Goal: Complete application form

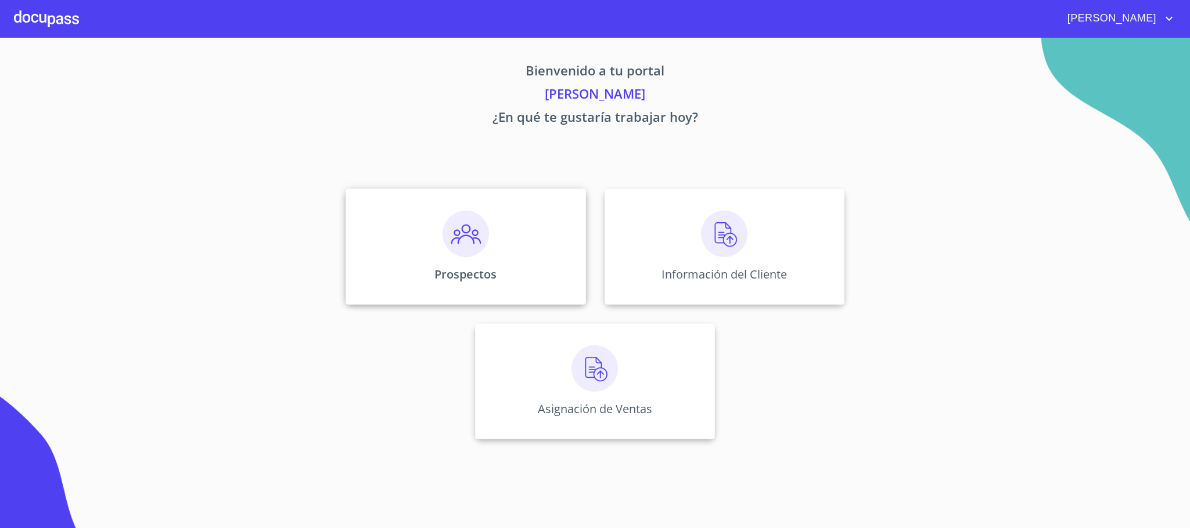
click at [483, 265] on div "Prospectos" at bounding box center [466, 247] width 240 height 116
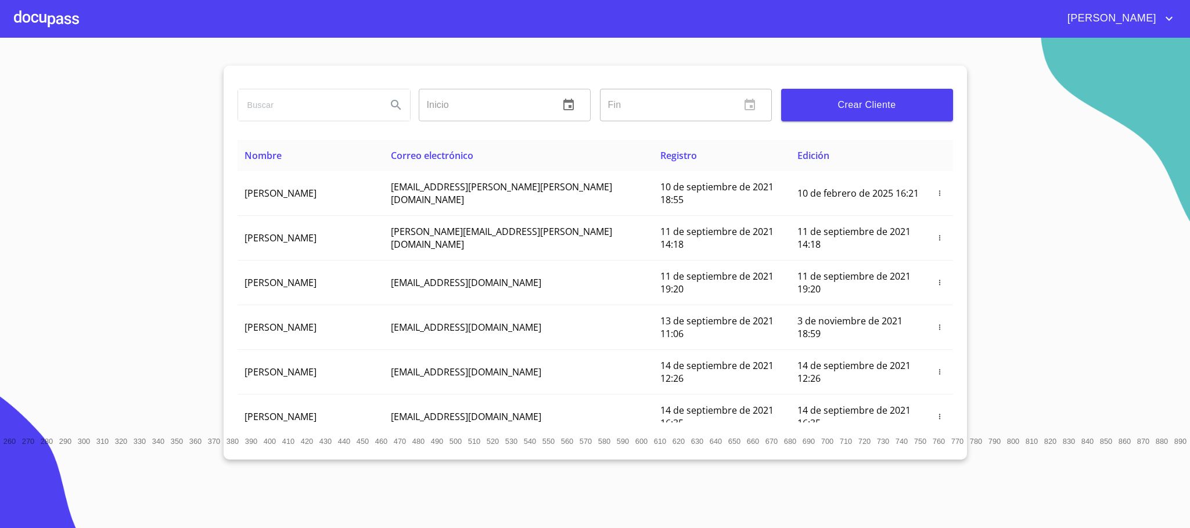
click at [316, 109] on input "search" at bounding box center [307, 104] width 139 height 31
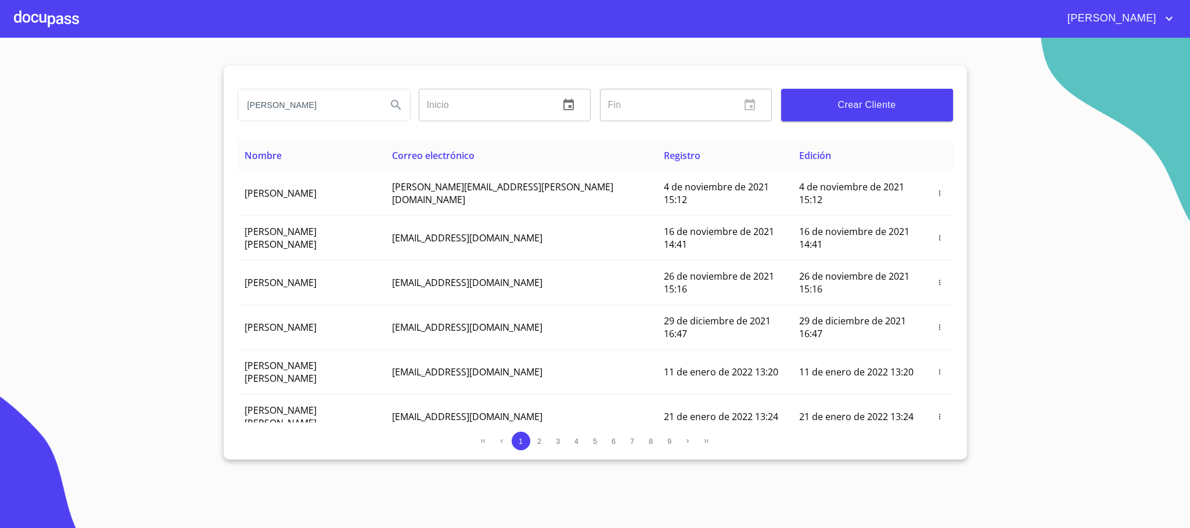
type input "[PERSON_NAME]"
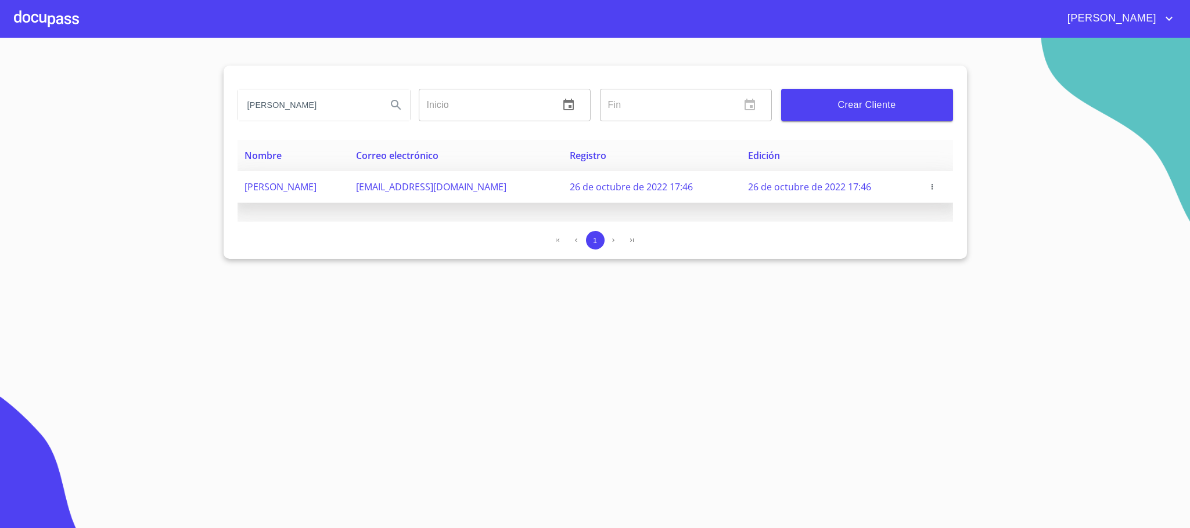
click at [936, 187] on icon "button" at bounding box center [932, 187] width 8 height 8
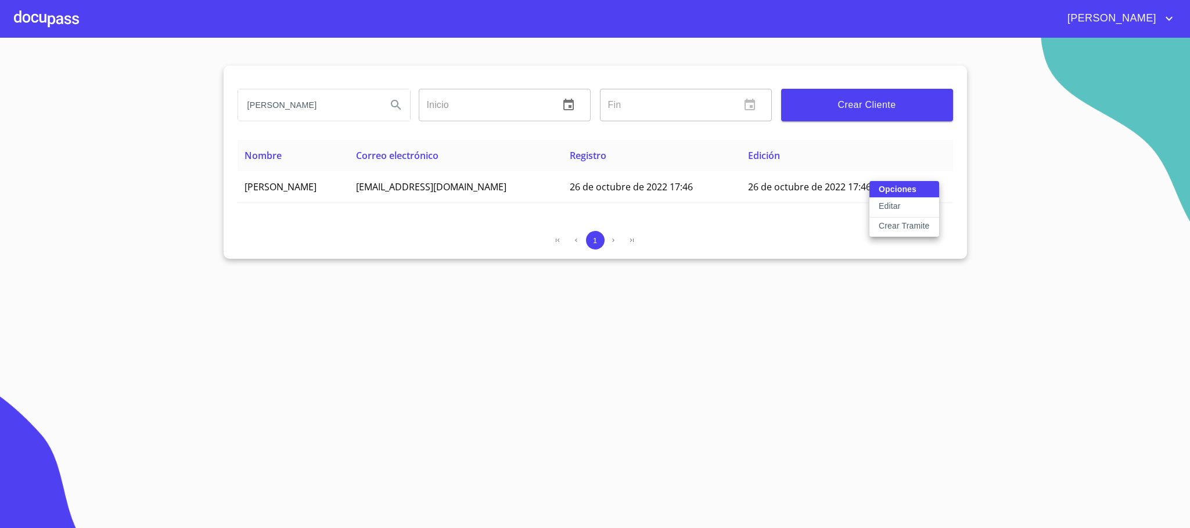
click at [896, 230] on p "Crear Tramite" at bounding box center [904, 226] width 51 height 12
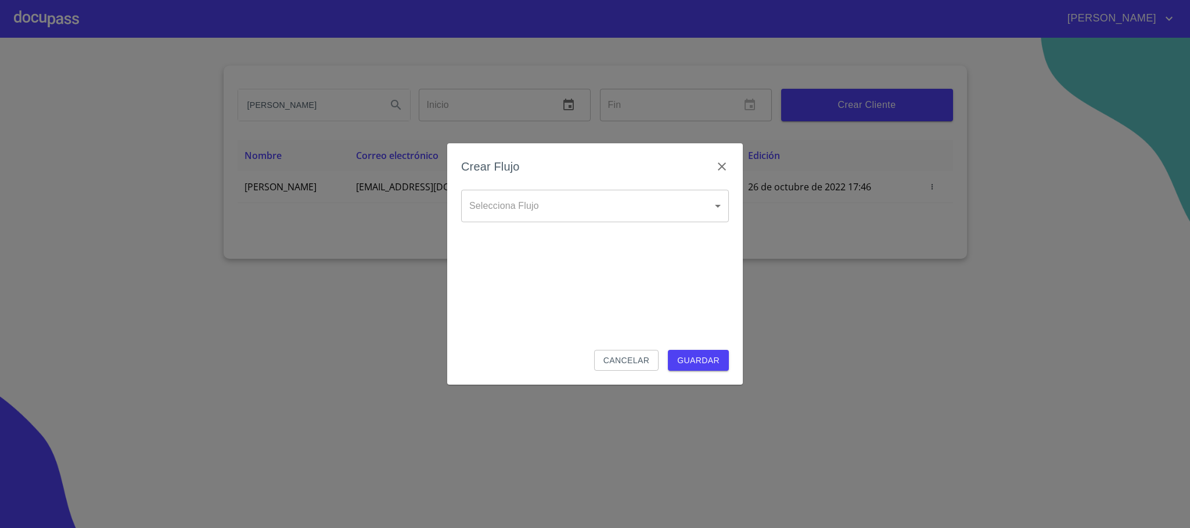
click at [574, 208] on body "[PERSON_NAME] [PERSON_NAME] Inicio ​ Fin ​ Crear Cliente Nombre Correo electrón…" at bounding box center [595, 264] width 1190 height 528
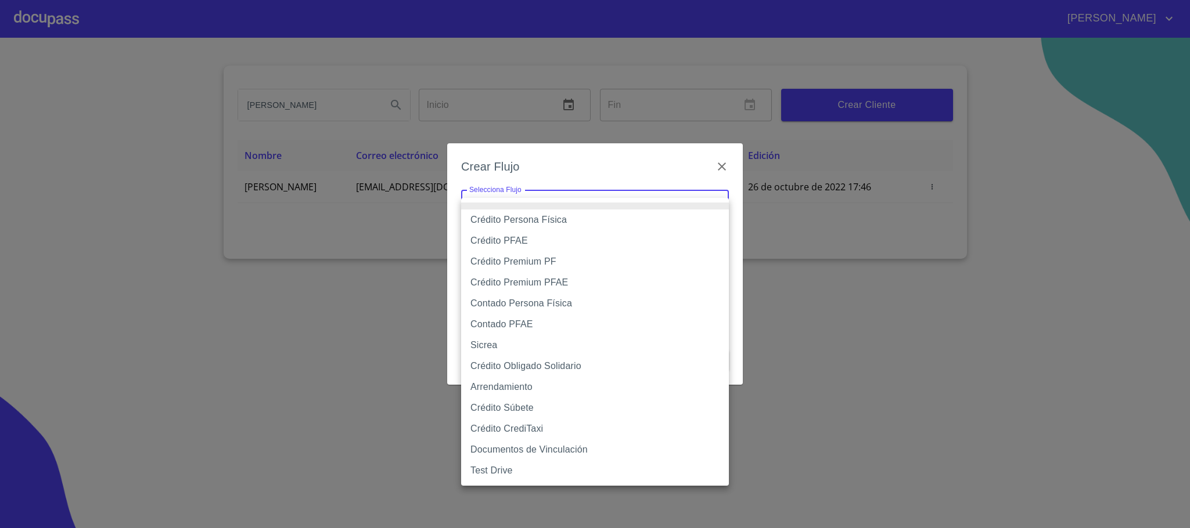
click at [535, 222] on li "Crédito Persona Física" at bounding box center [595, 220] width 268 height 21
type input "6009fb3c7d1714eb8809aa97"
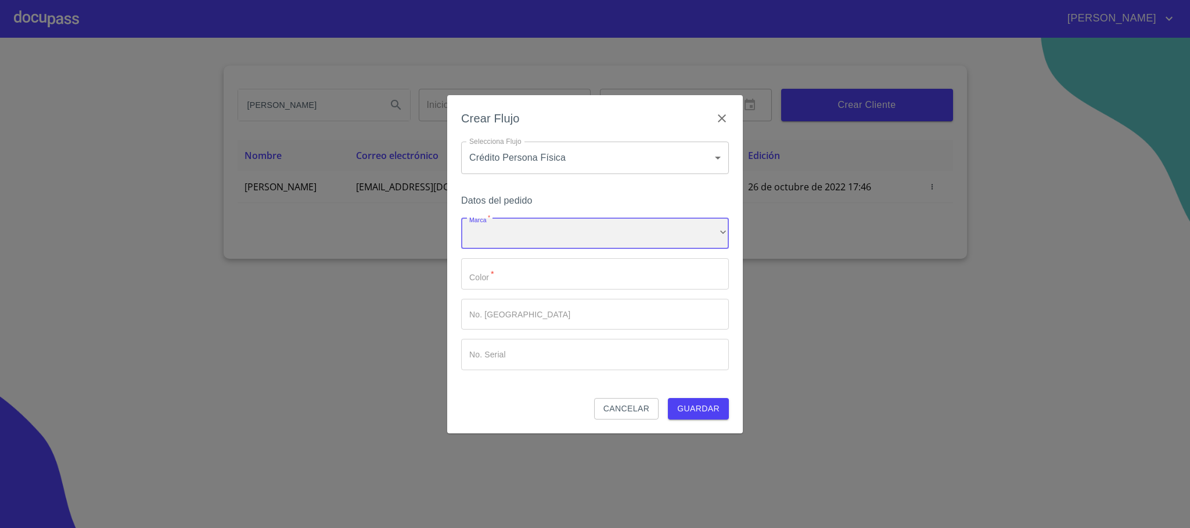
click at [504, 232] on div "​" at bounding box center [595, 233] width 268 height 31
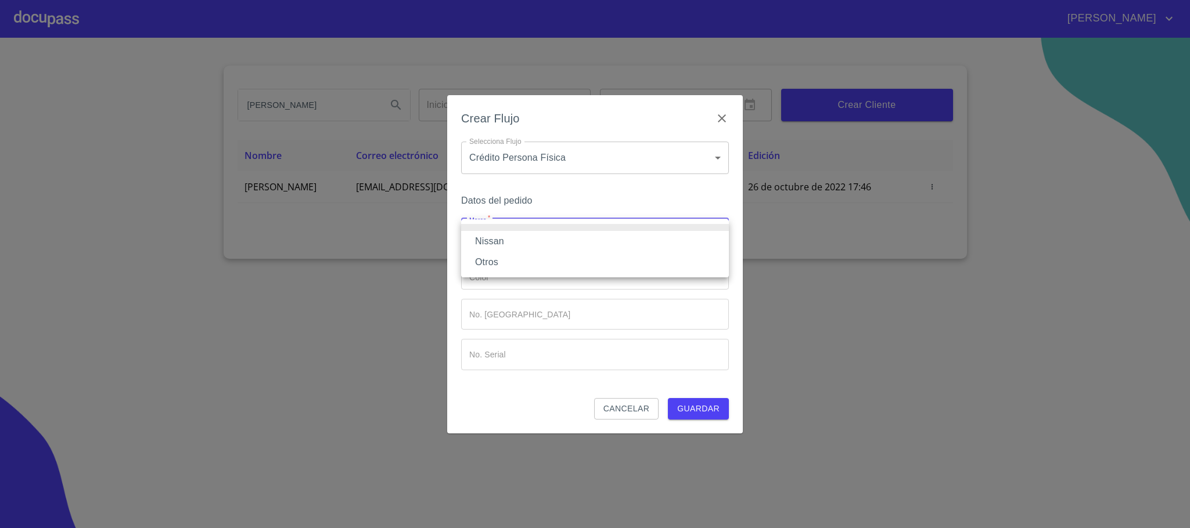
click at [495, 243] on li "Nissan" at bounding box center [595, 241] width 268 height 21
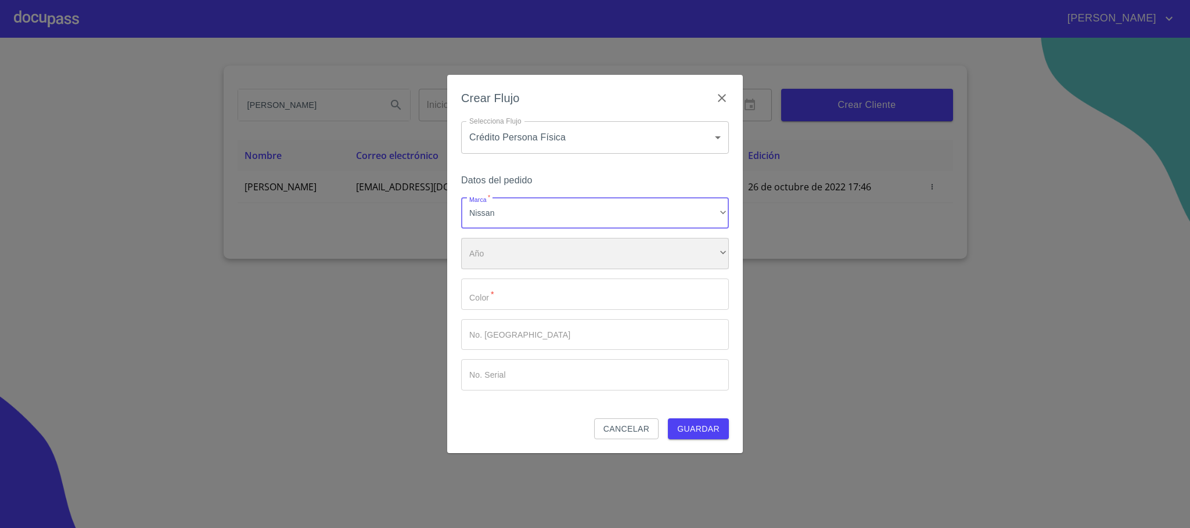
click at [500, 258] on div "​" at bounding box center [595, 253] width 268 height 31
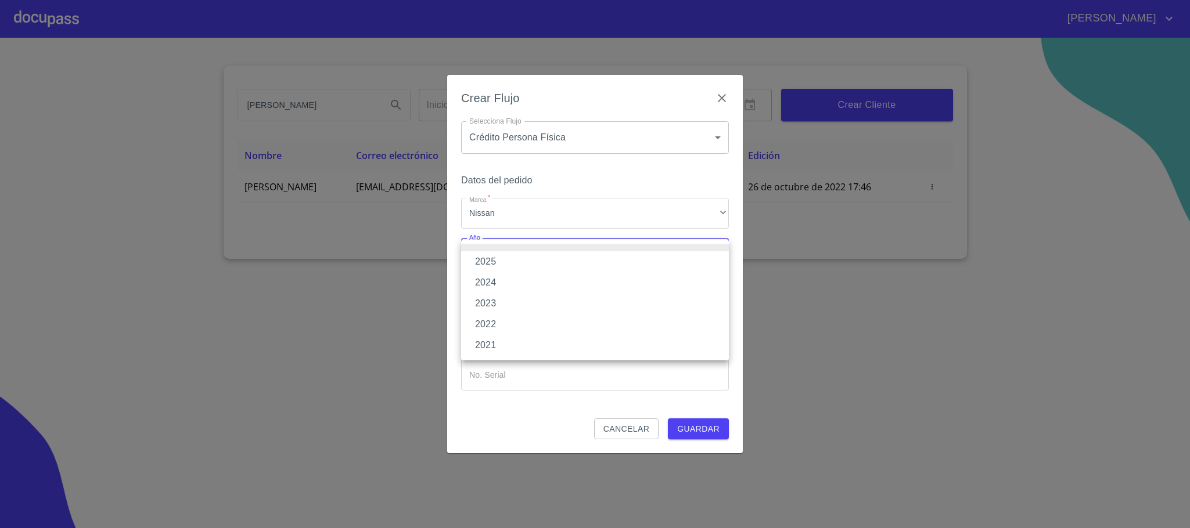
click at [502, 251] on li "2025" at bounding box center [595, 261] width 268 height 21
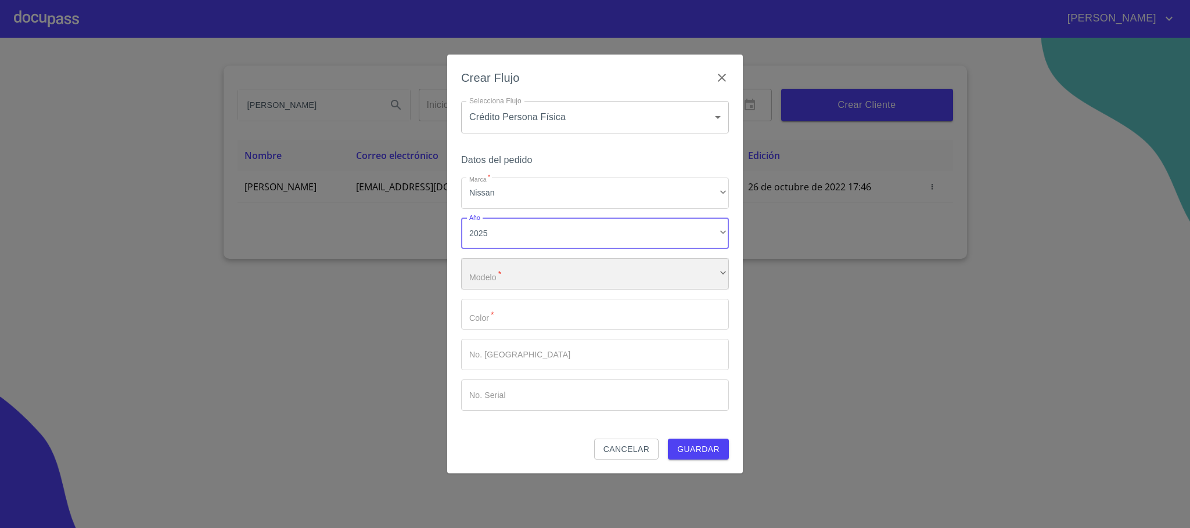
click at [495, 281] on div "​" at bounding box center [595, 273] width 268 height 31
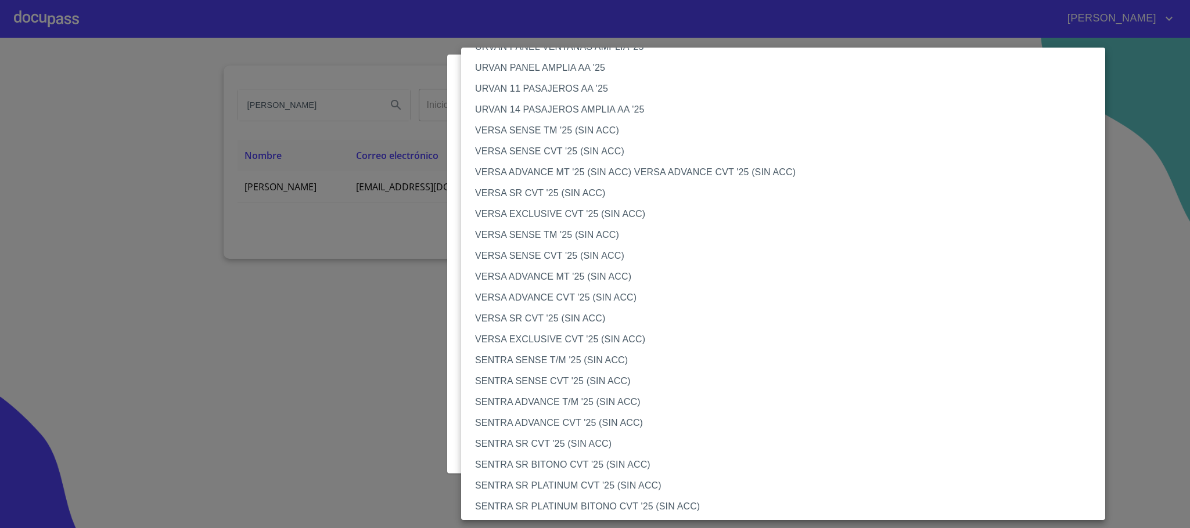
scroll to position [436, 0]
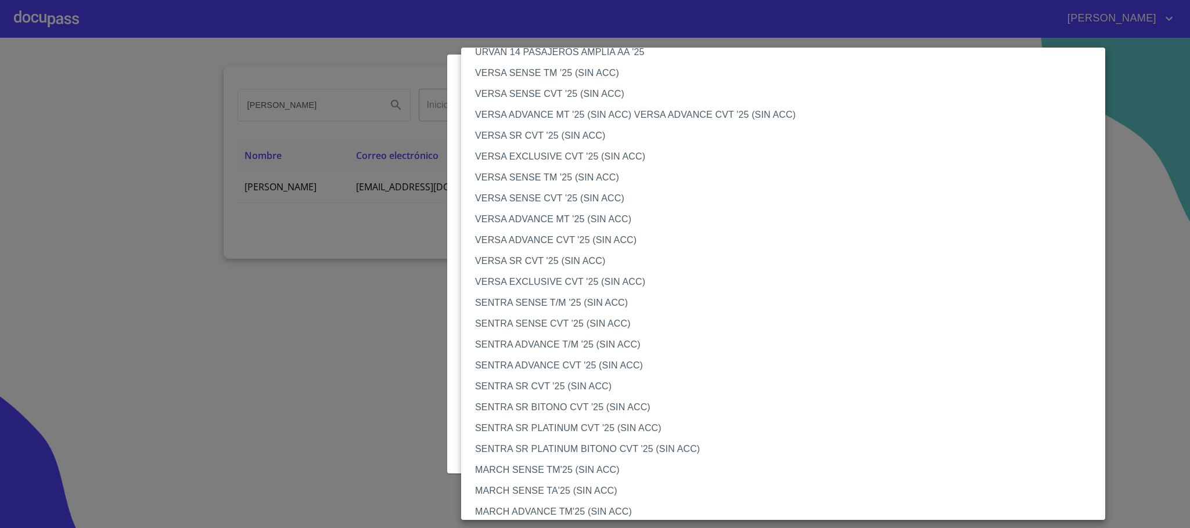
click at [542, 385] on li "SENTRA SR CVT '25 (SIN ACC)" at bounding box center [789, 386] width 657 height 21
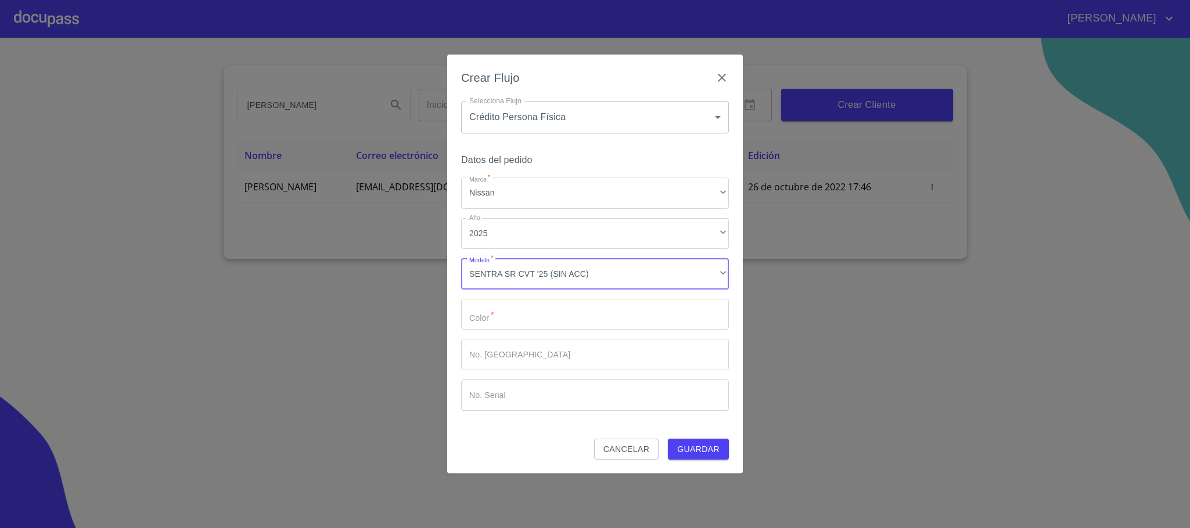
click at [523, 310] on input "Marca   *" at bounding box center [595, 314] width 268 height 31
type input "gris"
click at [720, 463] on div "Crear Flujo Selecciona Flujo Crédito Persona Física 6009fb3c7d1714eb8809aa97 Se…" at bounding box center [595, 264] width 296 height 419
click at [704, 452] on span "Guardar" at bounding box center [698, 450] width 42 height 15
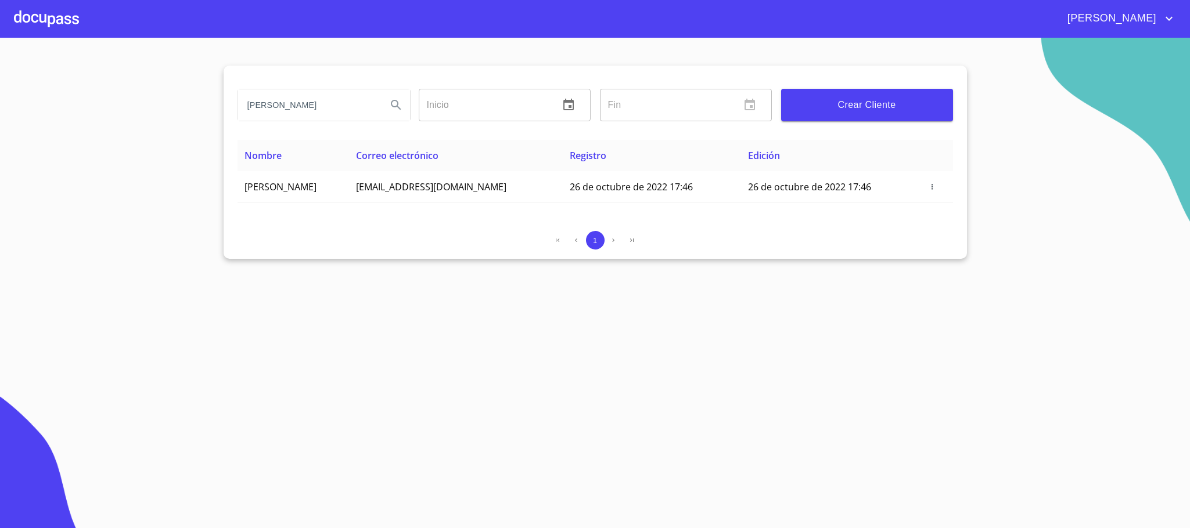
click at [55, 15] on div at bounding box center [46, 18] width 65 height 37
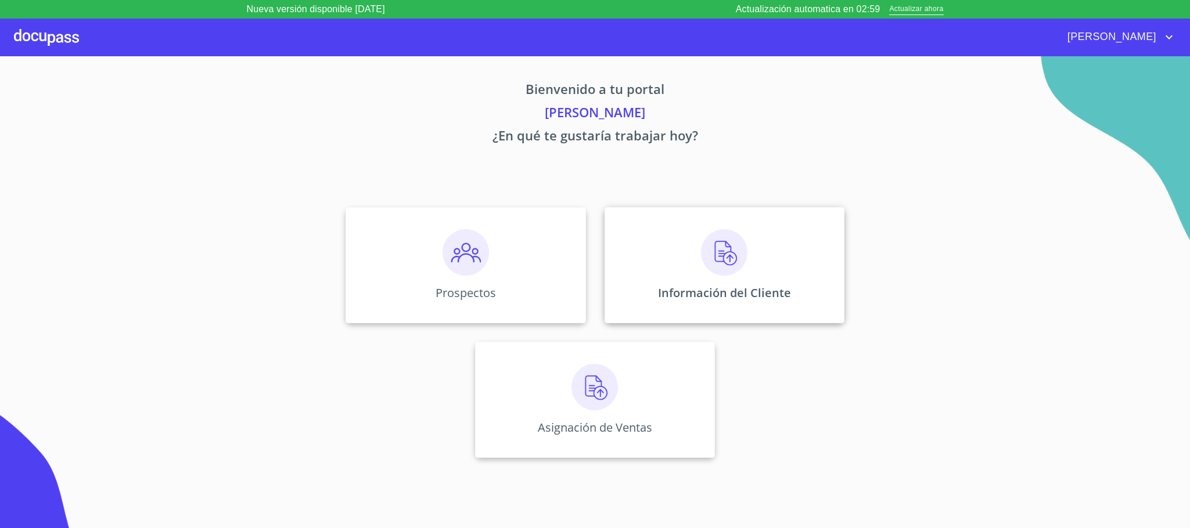
click at [711, 272] on img at bounding box center [724, 252] width 46 height 46
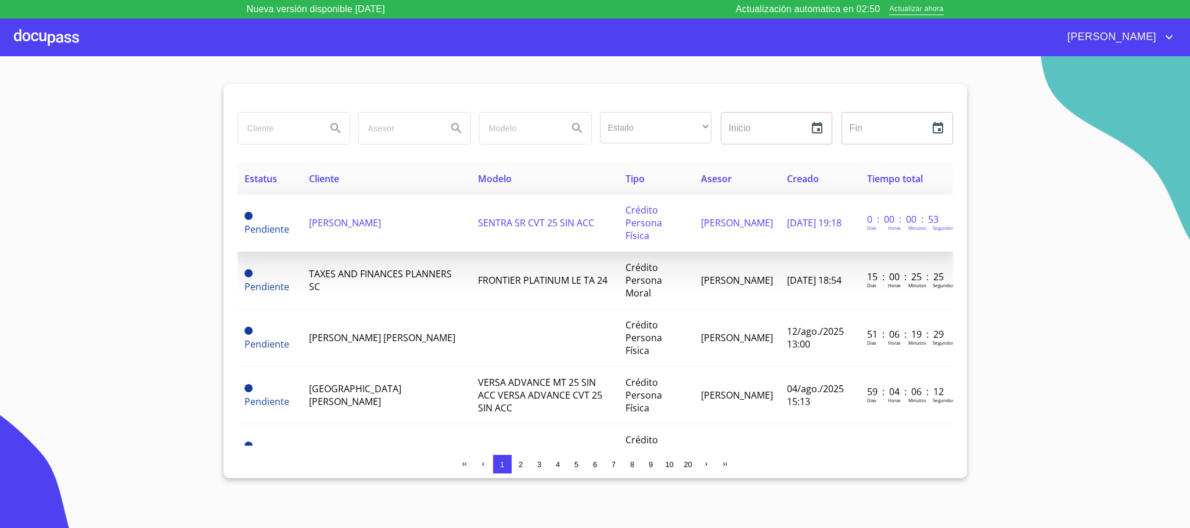
click at [478, 217] on span "SENTRA SR CVT 25 SIN ACC" at bounding box center [536, 223] width 116 height 13
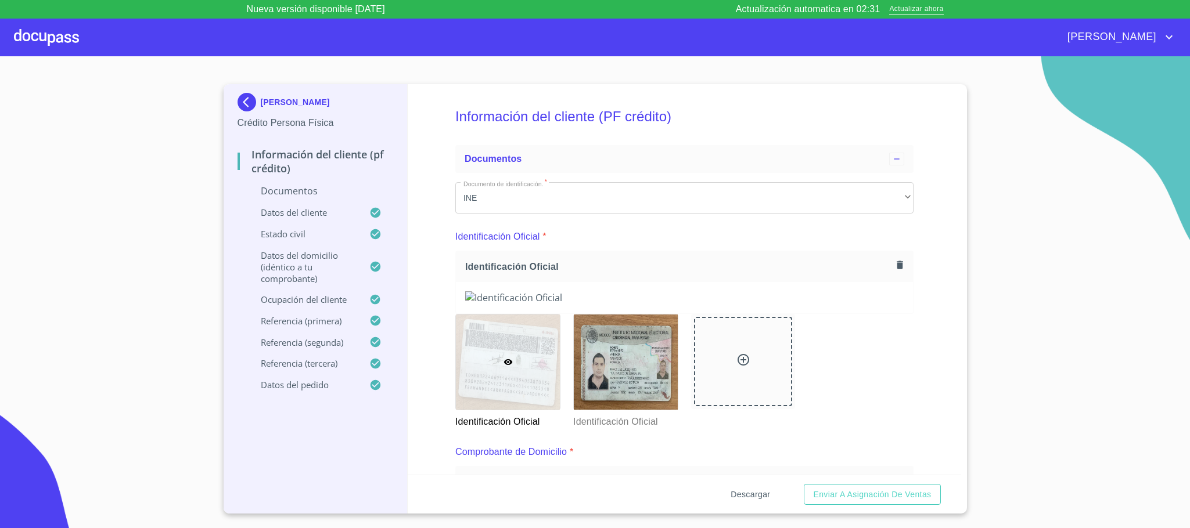
click at [742, 493] on span "Descargar" at bounding box center [750, 495] width 39 height 15
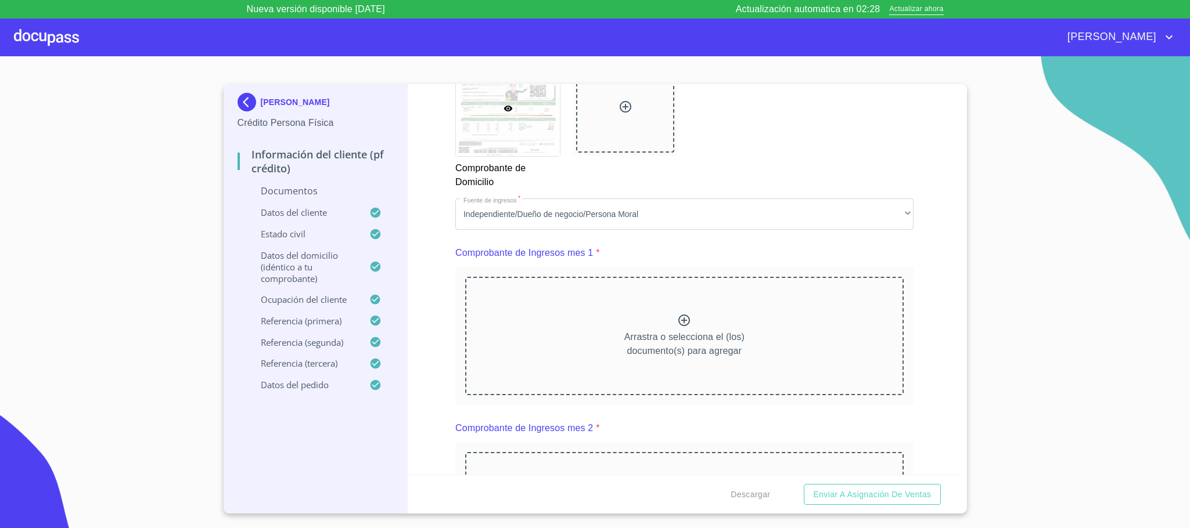
scroll to position [1045, 0]
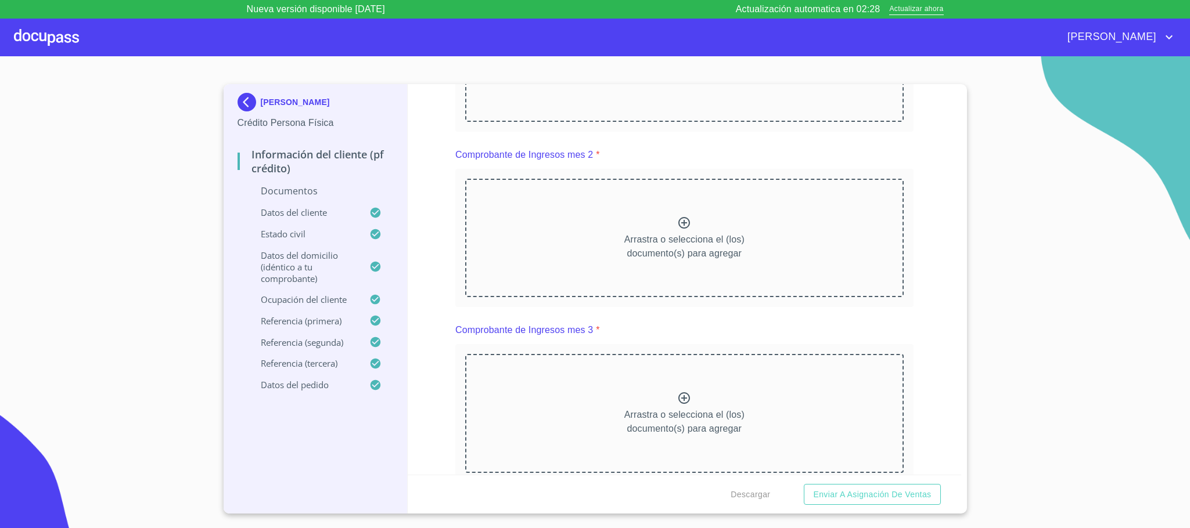
click at [571, 122] on div "Arrastra o selecciona el (los) documento(s) para agregar" at bounding box center [684, 62] width 438 height 118
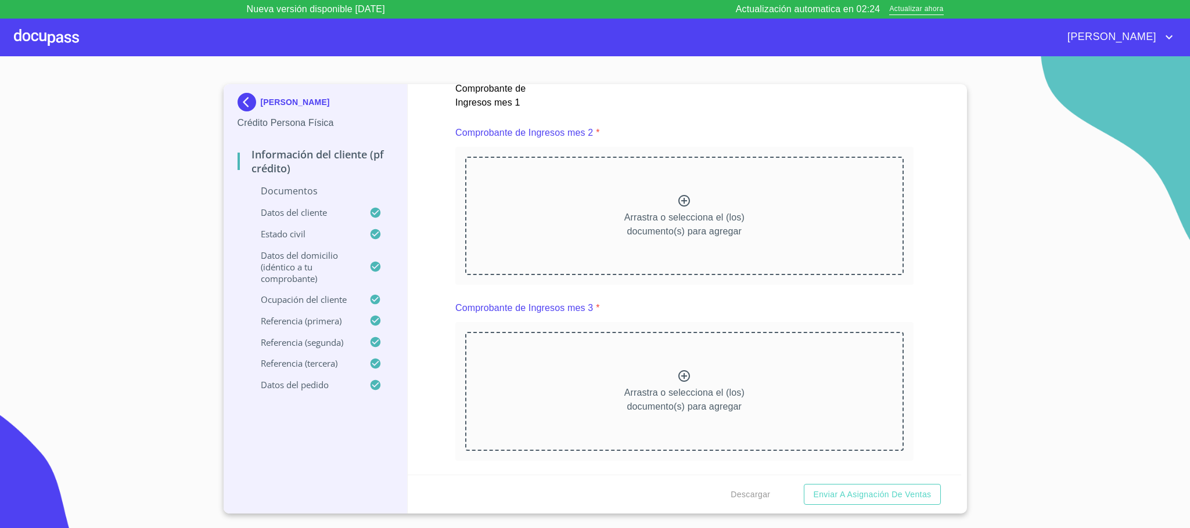
scroll to position [1742, 0]
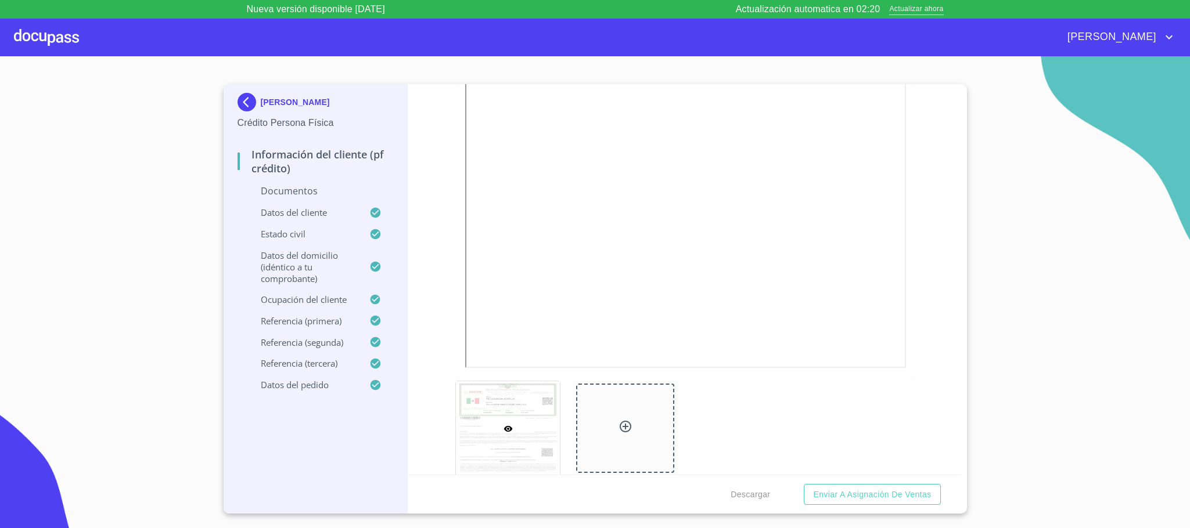
scroll to position [2265, 0]
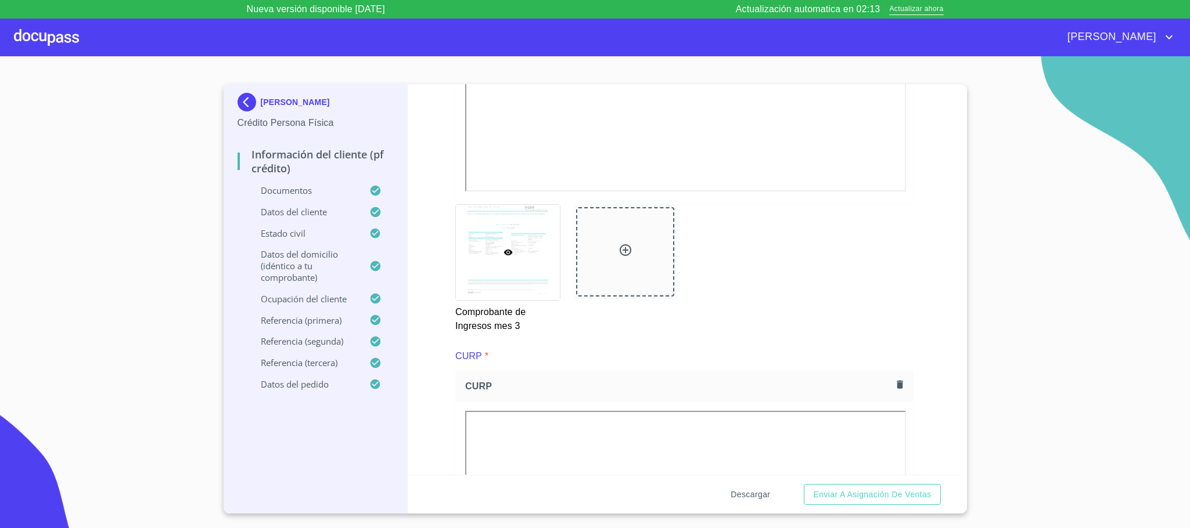
click at [747, 495] on span "Descargar" at bounding box center [750, 495] width 39 height 15
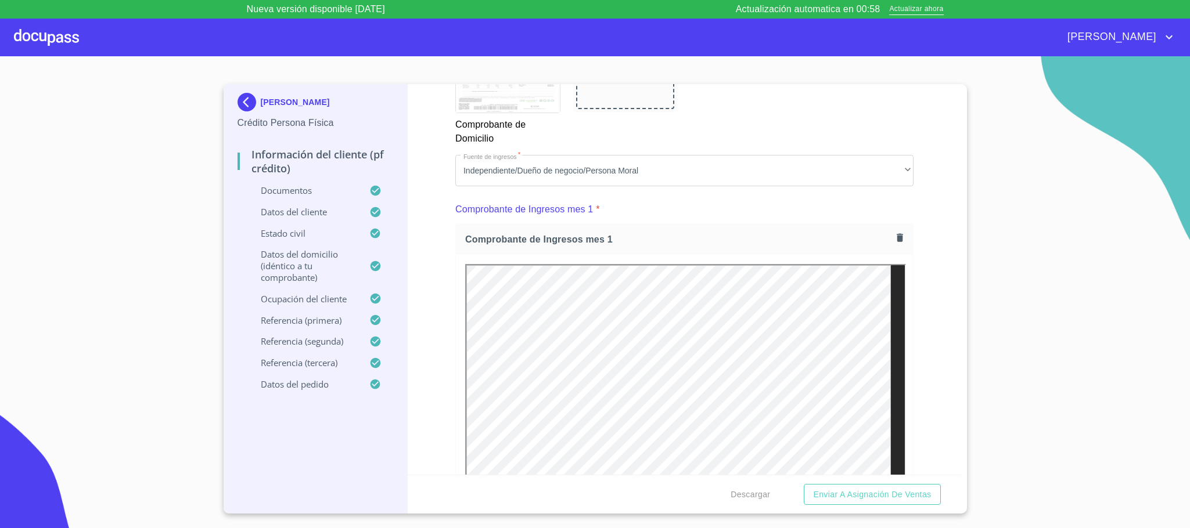
scroll to position [697, 0]
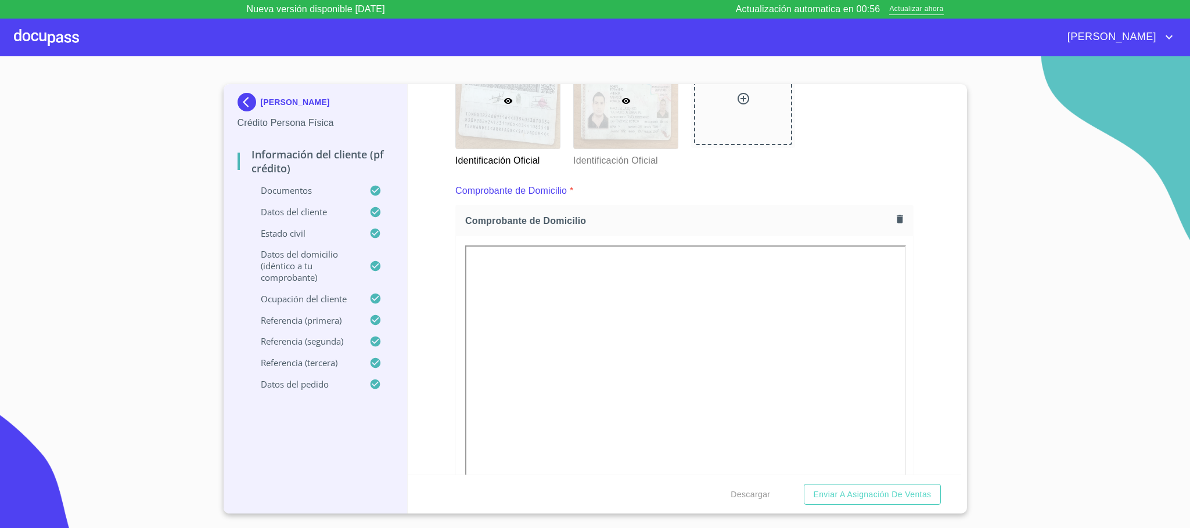
click at [581, 149] on div at bounding box center [626, 100] width 104 height 95
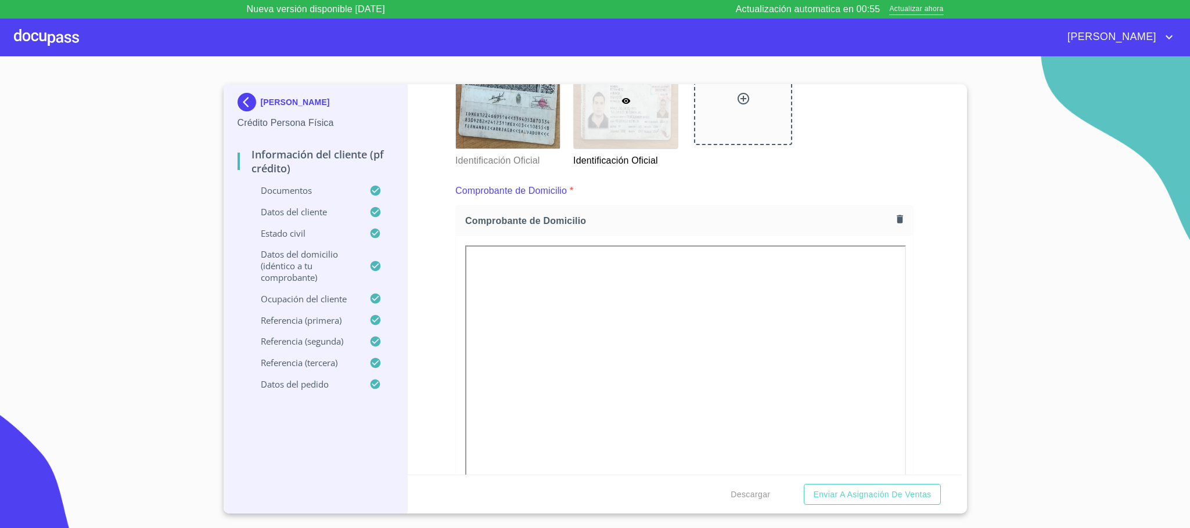
scroll to position [28, 0]
